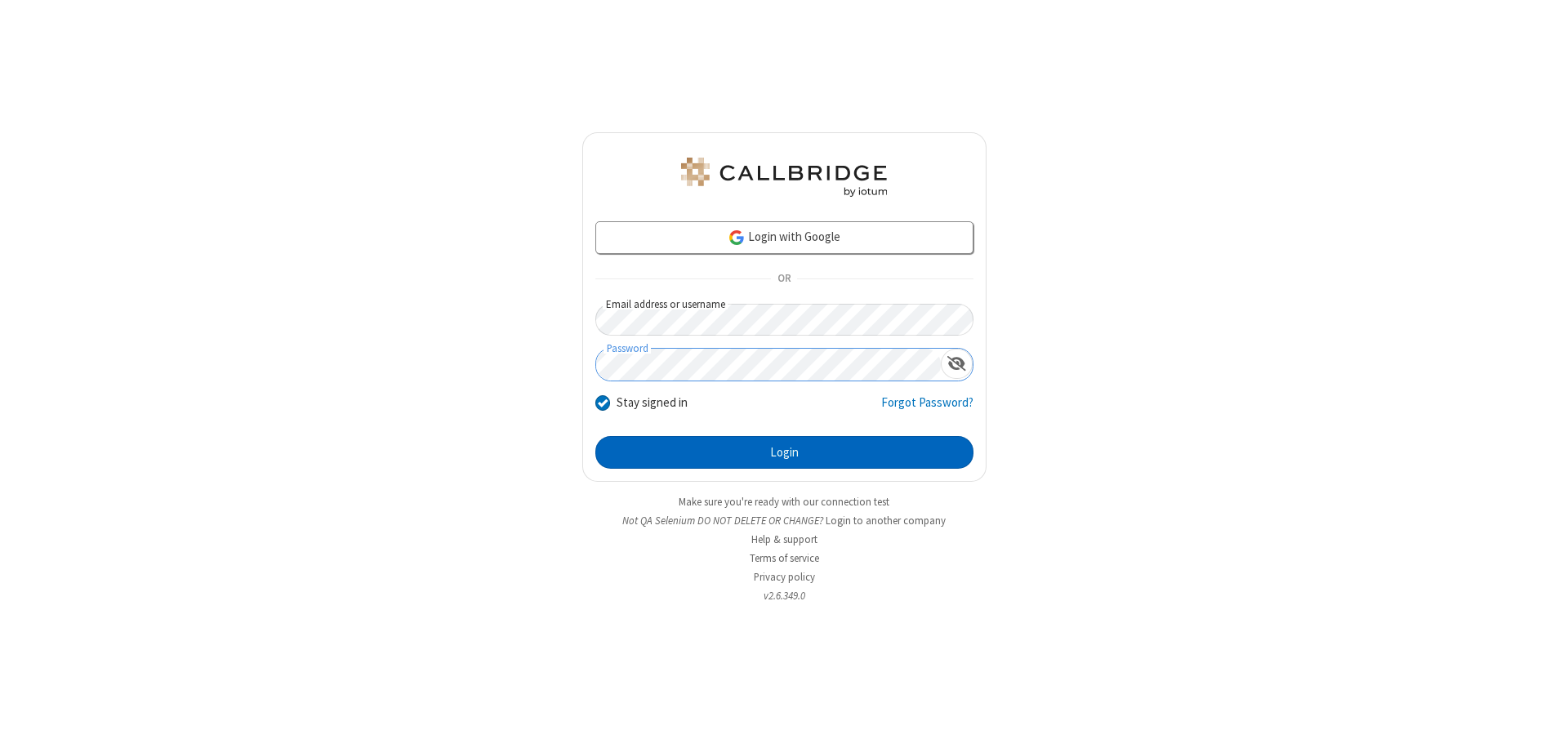
click at [784, 452] on button "Login" at bounding box center [784, 452] width 378 height 33
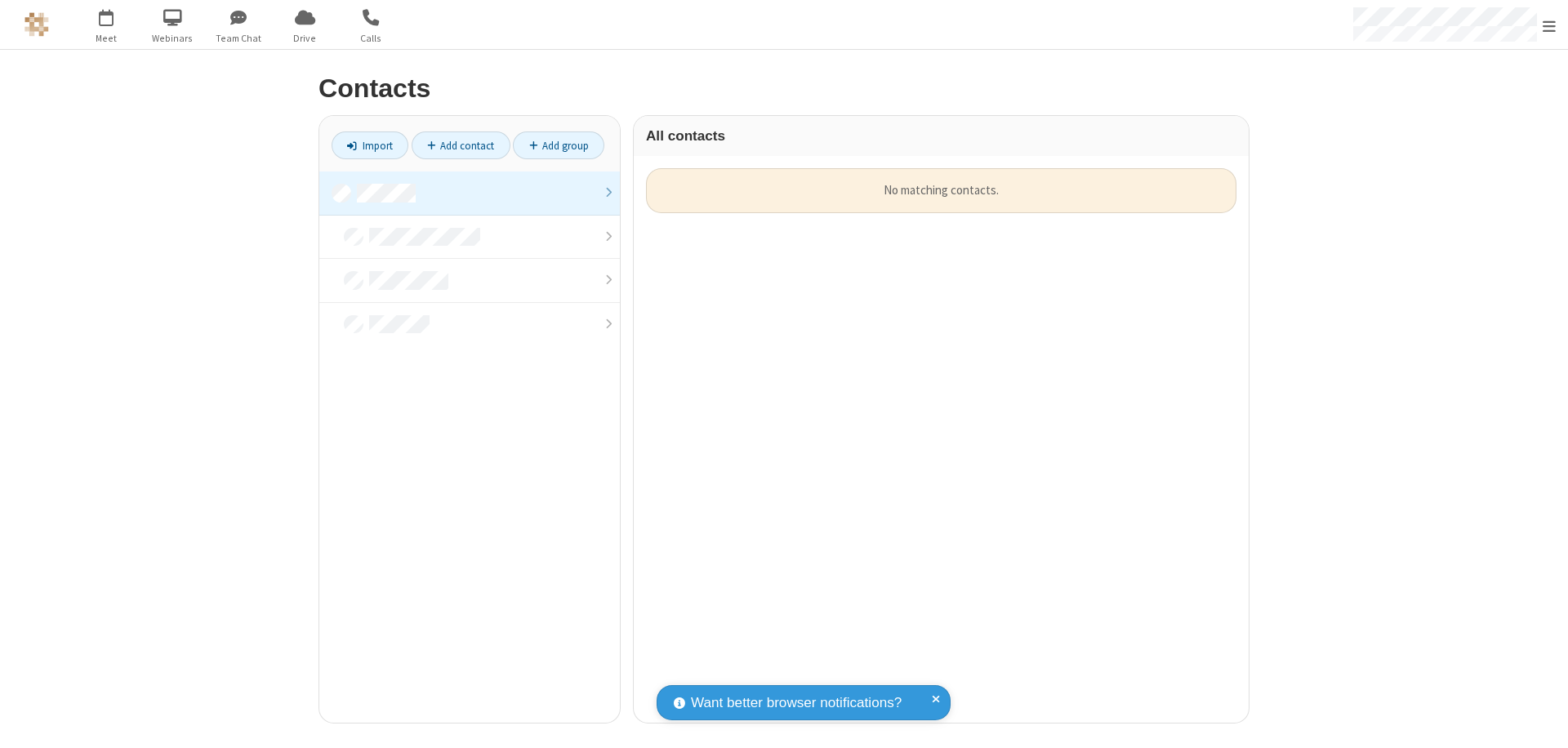
scroll to position [555, 603]
click at [470, 193] on link at bounding box center [470, 194] width 301 height 44
click at [370, 145] on link "Import" at bounding box center [370, 145] width 77 height 28
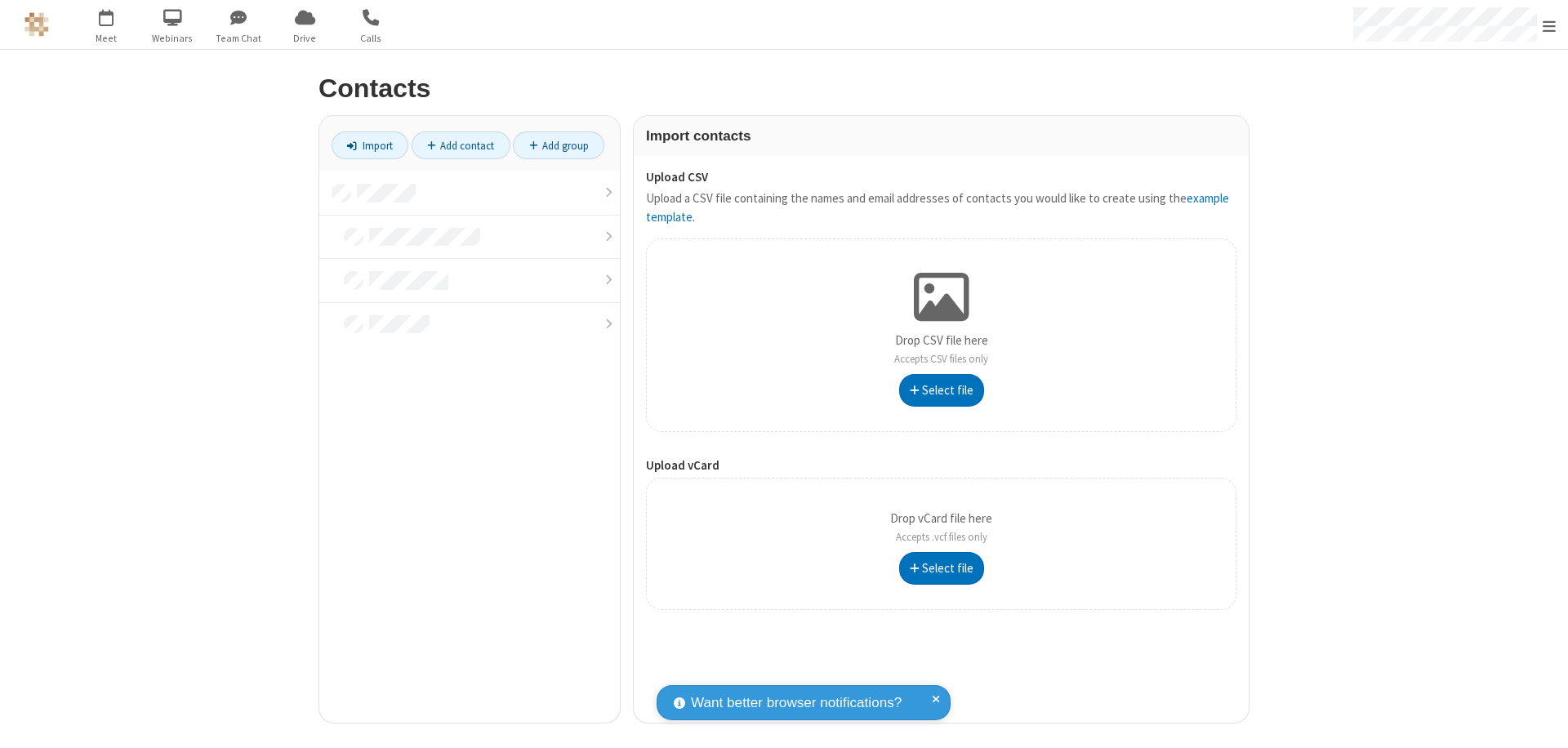
type input "C:\fakepath\contacts.vcf"
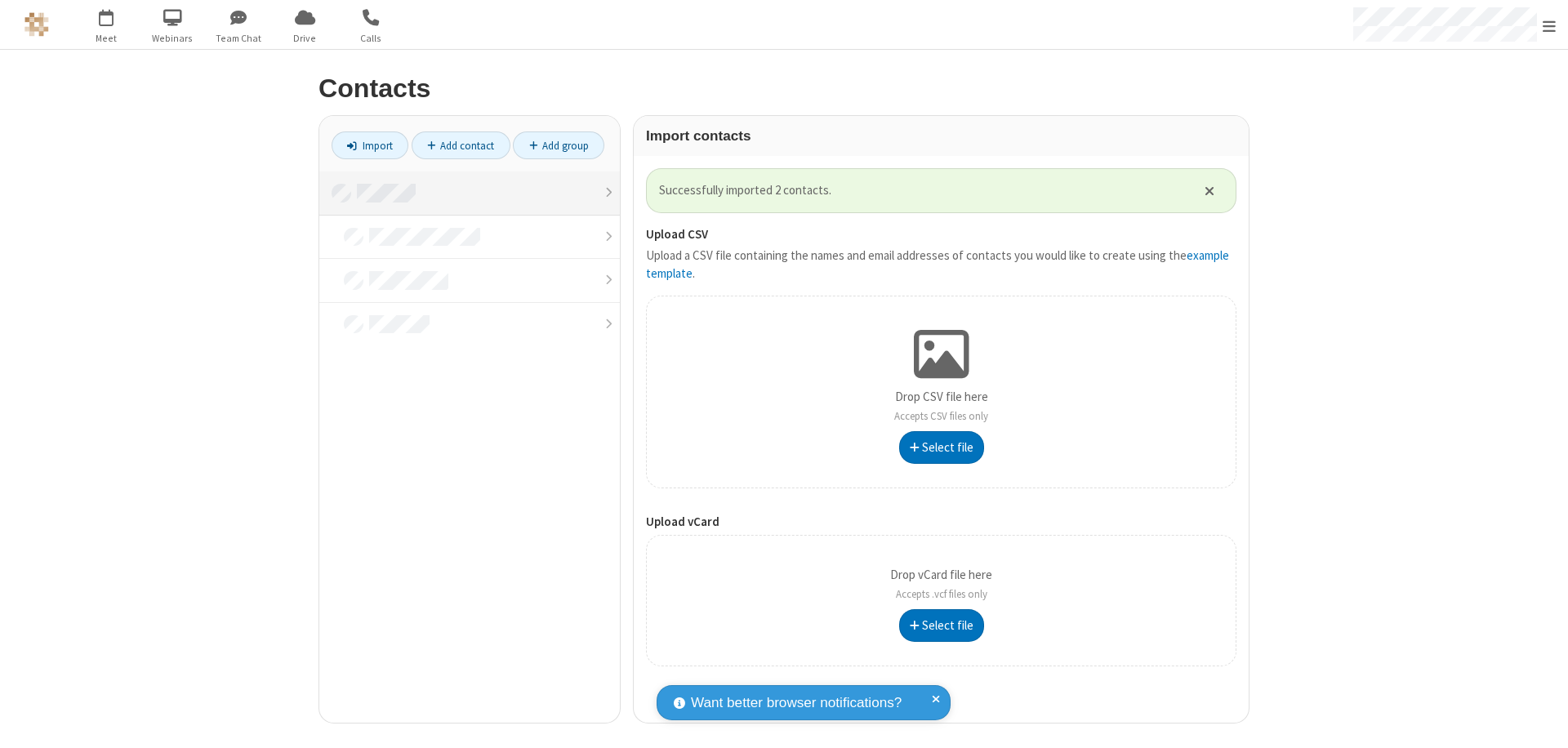
click at [470, 193] on link at bounding box center [470, 194] width 301 height 44
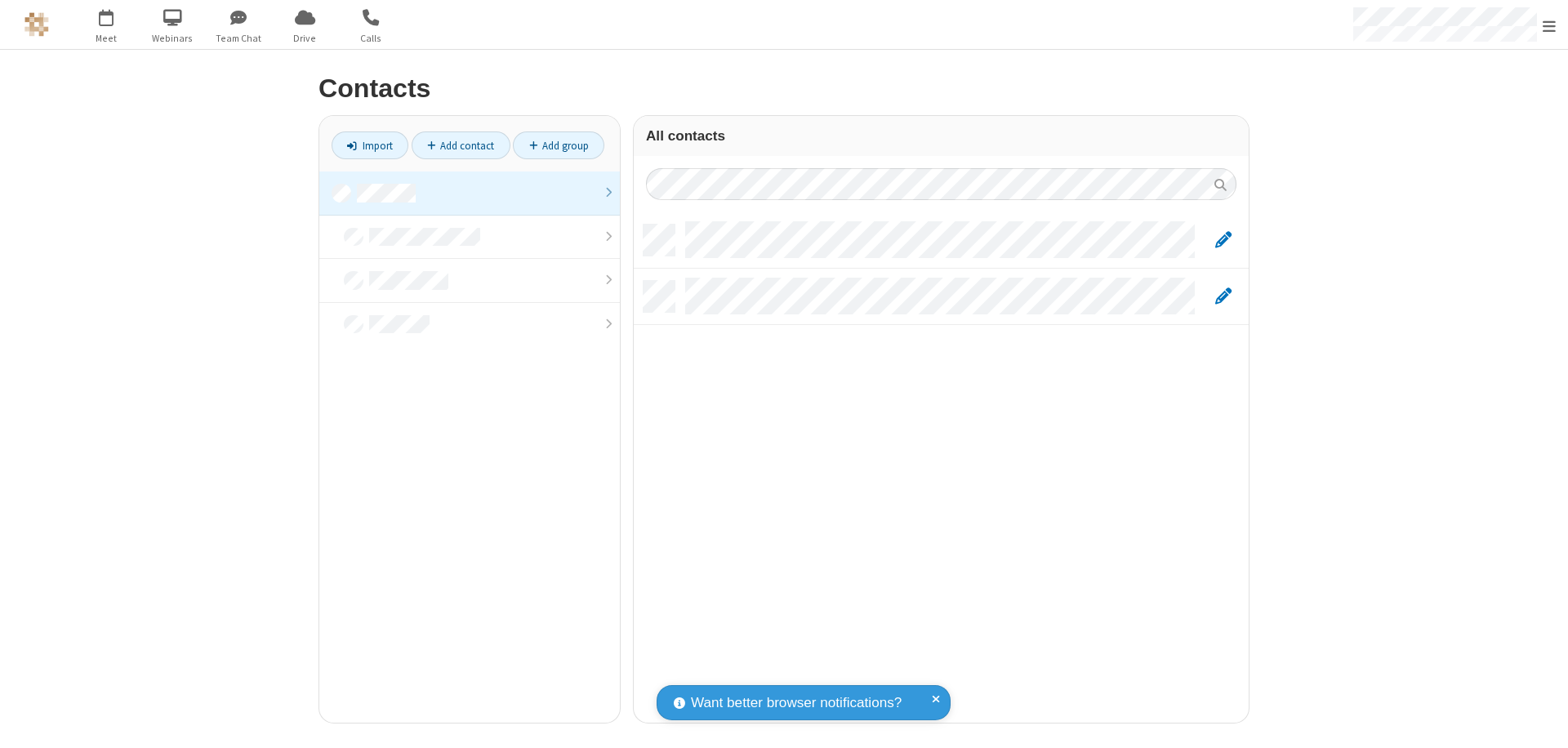
scroll to position [498, 603]
